Goal: Information Seeking & Learning: Learn about a topic

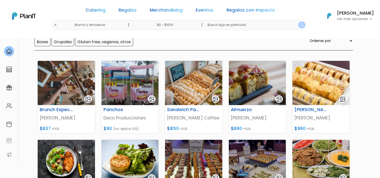
scroll to position [52, 0]
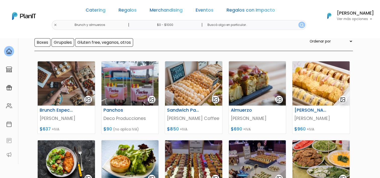
click at [367, 77] on section "25 resultados Catering Brunch y almuerzos Hay 25 opciones Boxes Grupales Gluten…" at bounding box center [190, 166] width 380 height 360
click at [365, 61] on section "25 resultados Catering Brunch y almuerzos Hay 25 opciones Boxes Grupales Gluten…" at bounding box center [190, 166] width 380 height 360
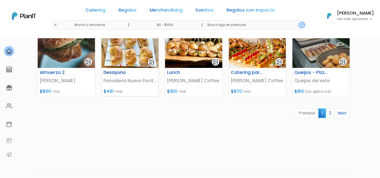
scroll to position [253, 0]
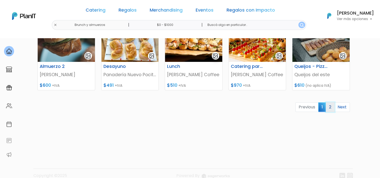
click at [329, 106] on link "2" at bounding box center [330, 107] width 9 height 10
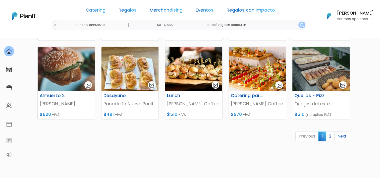
scroll to position [226, 0]
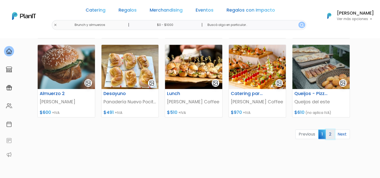
click at [329, 135] on link "2" at bounding box center [330, 134] width 9 height 10
drag, startPoint x: 316, startPoint y: 68, endPoint x: 252, endPoint y: 69, distance: 64.3
click at [330, 134] on link "2" at bounding box center [330, 134] width 9 height 10
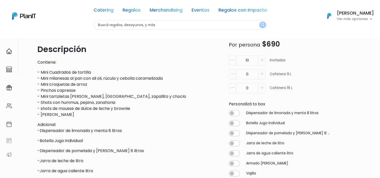
scroll to position [151, 0]
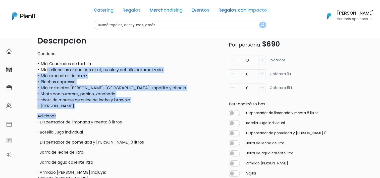
drag, startPoint x: 47, startPoint y: 70, endPoint x: 83, endPoint y: 109, distance: 53.3
click at [83, 109] on div "Descripción Contiene: - Mini Cuadrados de tortilla - Mini milanesas al pan con …" at bounding box center [127, 168] width 181 height 267
click at [75, 94] on p "- Mini Cuadrados de tortilla - Mini milanesas al pan con ali oli, rúcula y cebo…" at bounding box center [127, 85] width 181 height 48
